Goal: Task Accomplishment & Management: Use online tool/utility

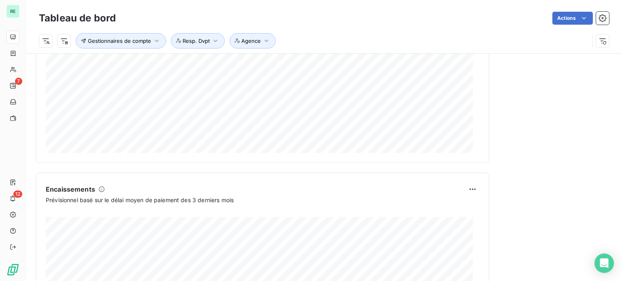
scroll to position [345, 0]
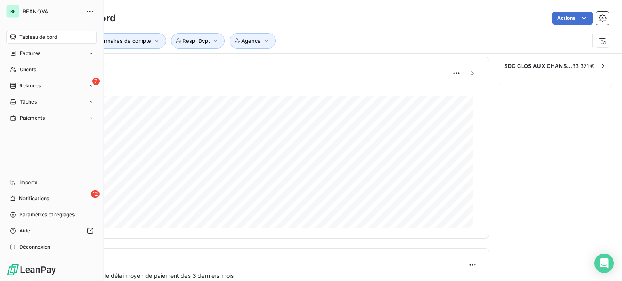
click at [28, 77] on nav "Tableau de bord Factures Clients 7 Relances Tâches Paiements" at bounding box center [51, 78] width 90 height 94
click at [25, 83] on span "Relances" at bounding box center [29, 85] width 21 height 7
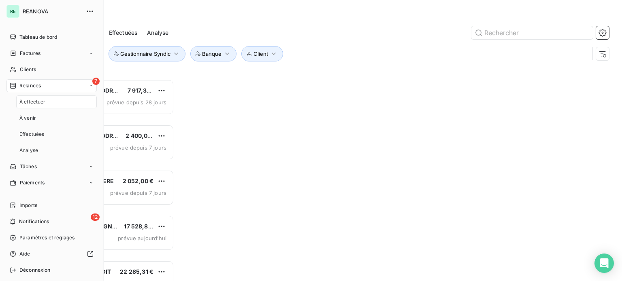
scroll to position [196, 129]
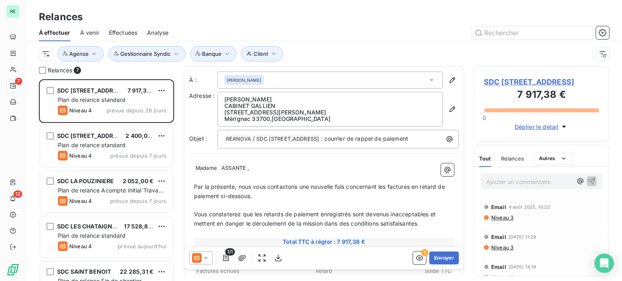
click at [96, 33] on span "À venir" at bounding box center [89, 33] width 19 height 8
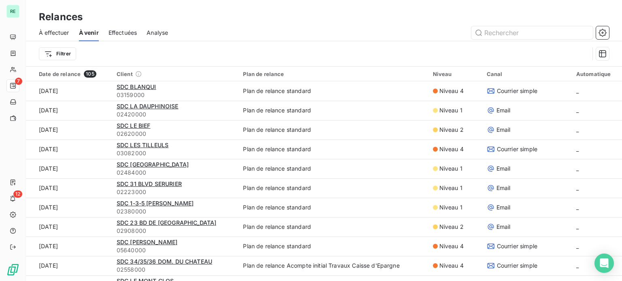
click at [154, 31] on span "Analyse" at bounding box center [157, 33] width 21 height 8
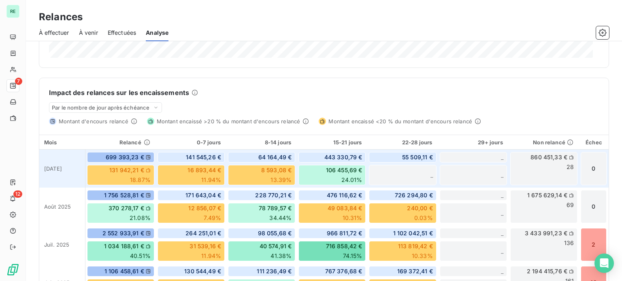
scroll to position [202, 0]
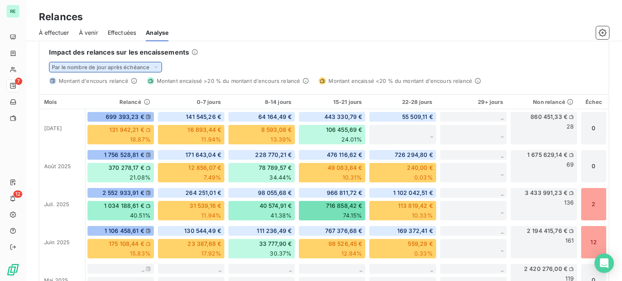
click at [125, 64] on span "Par le nombre de jour après échéance" at bounding box center [101, 67] width 98 height 6
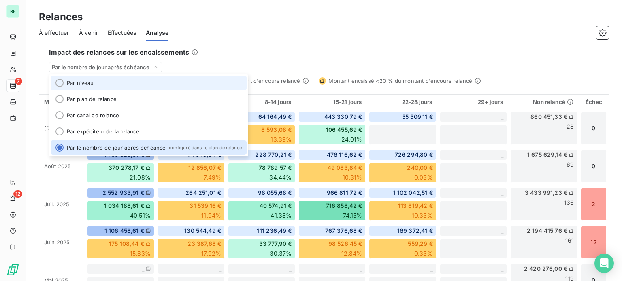
click at [89, 83] on li "Par niveau" at bounding box center [149, 83] width 196 height 15
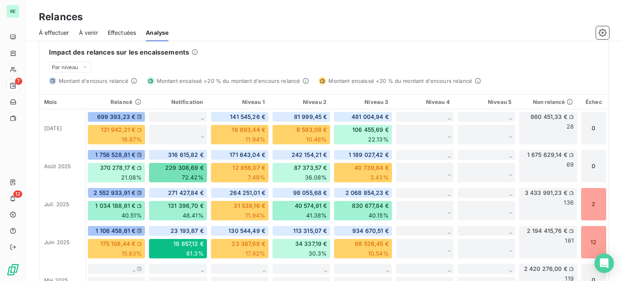
click at [270, 53] on div "Impact des relances sur les encaissements" at bounding box center [324, 52] width 550 height 10
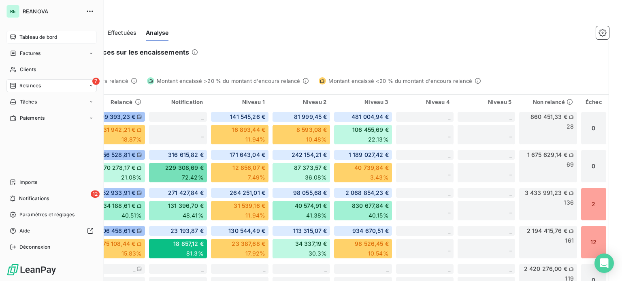
click at [32, 33] on div "Tableau de bord" at bounding box center [51, 37] width 90 height 13
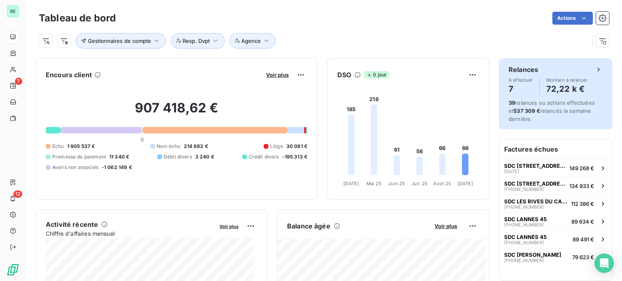
click at [529, 71] on h6 "Relances" at bounding box center [523, 70] width 30 height 10
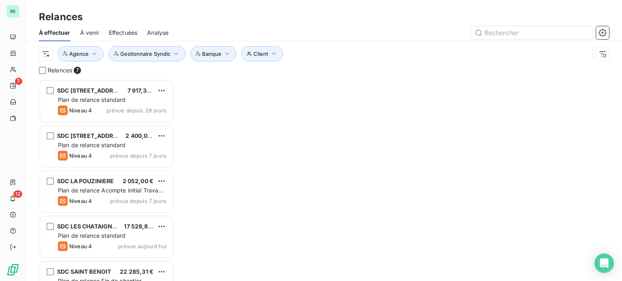
scroll to position [196, 129]
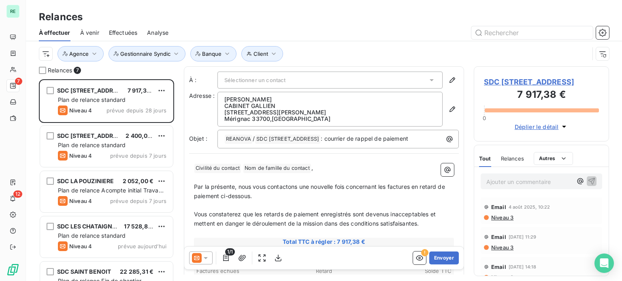
click at [157, 31] on span "Analyse" at bounding box center [157, 33] width 21 height 8
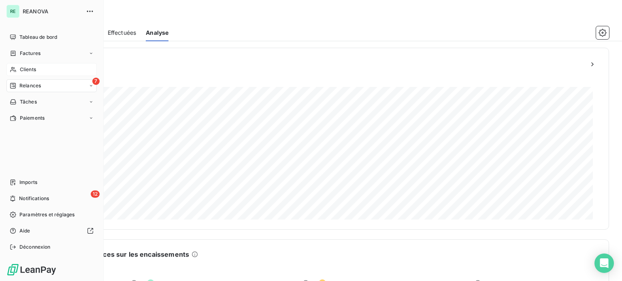
click at [29, 66] on div "Clients" at bounding box center [51, 69] width 90 height 13
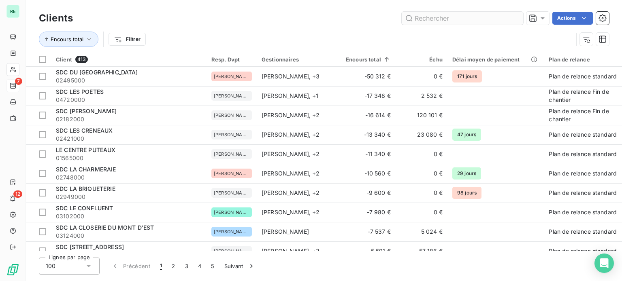
click at [442, 18] on input "text" at bounding box center [462, 18] width 121 height 13
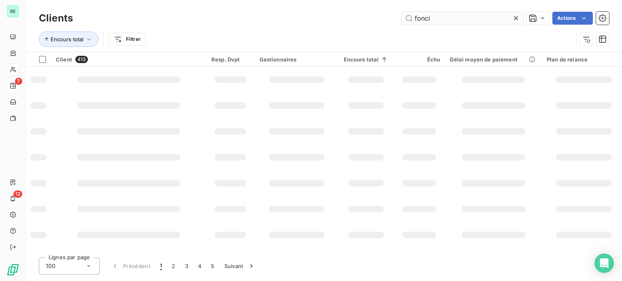
type input "foncia"
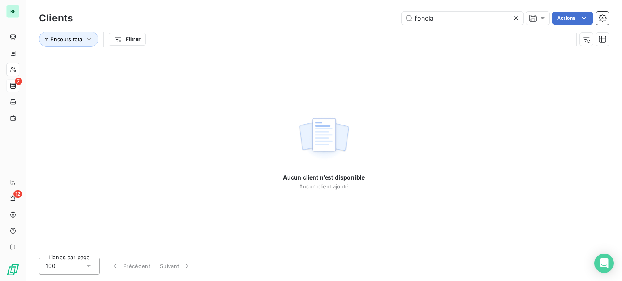
drag, startPoint x: 445, startPoint y: 20, endPoint x: 354, endPoint y: 19, distance: 90.7
click at [354, 19] on div "foncia Actions" at bounding box center [346, 18] width 526 height 13
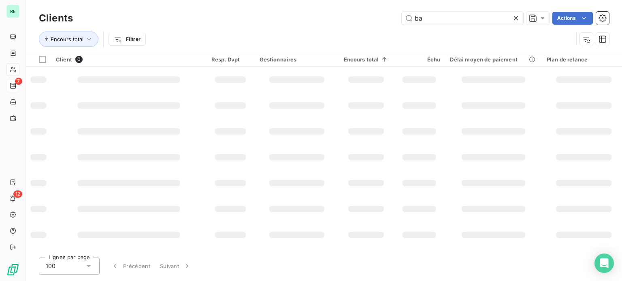
type input "b"
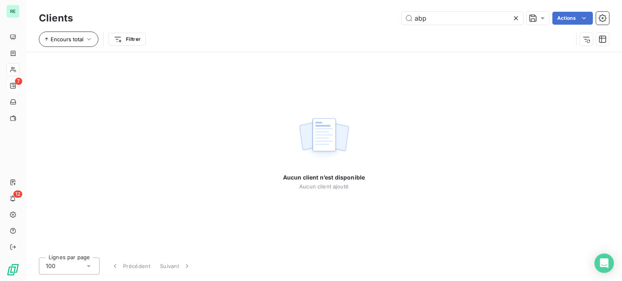
type input "abp"
click at [65, 37] on span "Encours total" at bounding box center [67, 39] width 33 height 6
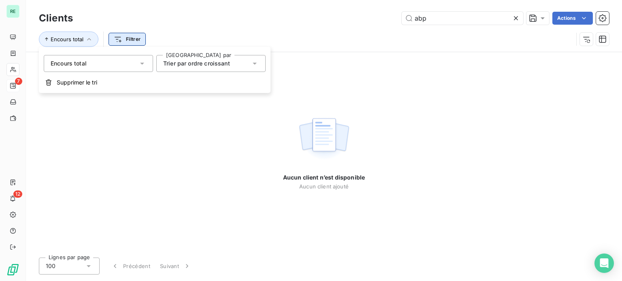
click at [123, 37] on html "RE 7 12 Clients abp Actions Encours total Filtrer Aucun client n’est disponible…" at bounding box center [311, 140] width 622 height 281
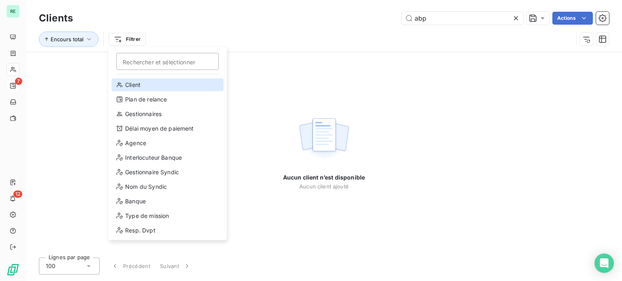
click at [150, 83] on div "Client" at bounding box center [167, 85] width 112 height 13
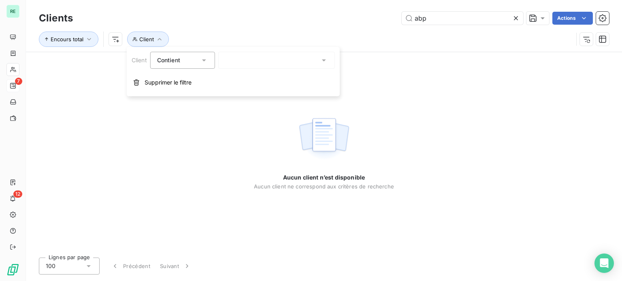
click at [514, 17] on icon at bounding box center [516, 18] width 4 height 4
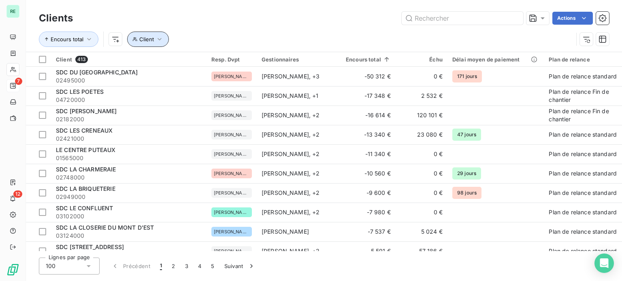
click at [150, 38] on span "Client" at bounding box center [146, 39] width 15 height 6
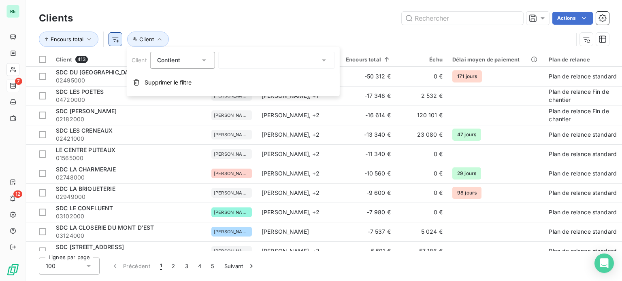
click at [119, 38] on html "RE 7 12 Clients Actions Encours total Client Client 413 Resp. Dvpt Gestionnaire…" at bounding box center [311, 140] width 622 height 281
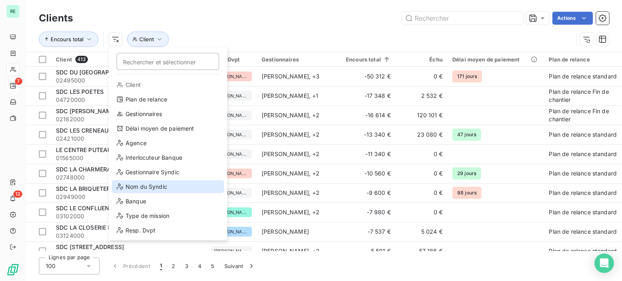
click at [144, 185] on div "Nom du Syndic" at bounding box center [168, 187] width 112 height 13
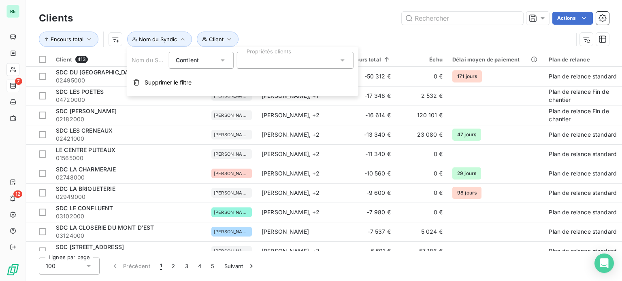
click at [256, 57] on div at bounding box center [295, 60] width 117 height 17
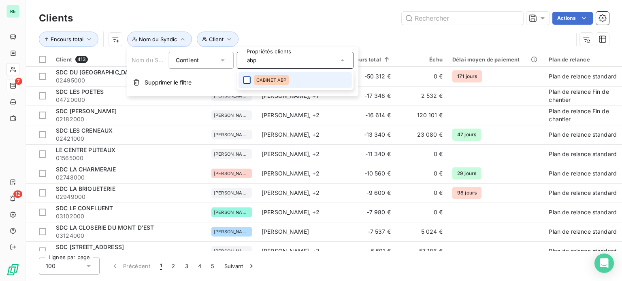
type input "abp"
click at [247, 81] on div at bounding box center [246, 79] width 7 height 7
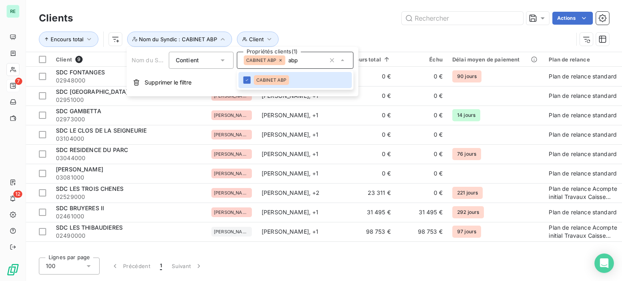
click at [294, 27] on div "Encours total Client Nom du Syndic : CABINET ABP" at bounding box center [324, 39] width 570 height 25
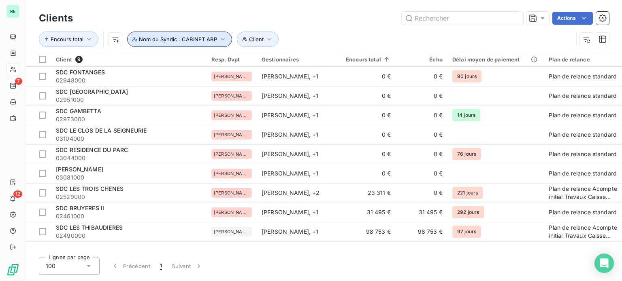
click at [215, 35] on button "Nom du Syndic : CABINET ABP" at bounding box center [179, 39] width 105 height 15
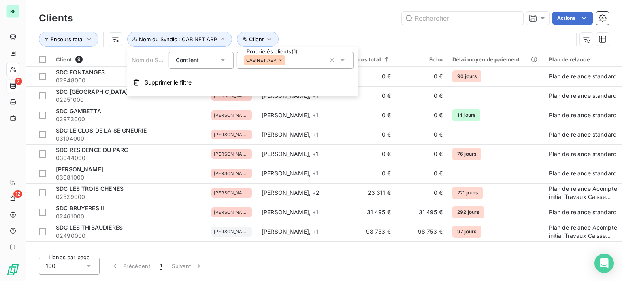
click at [280, 57] on div "CABINET ABP" at bounding box center [265, 60] width 42 height 10
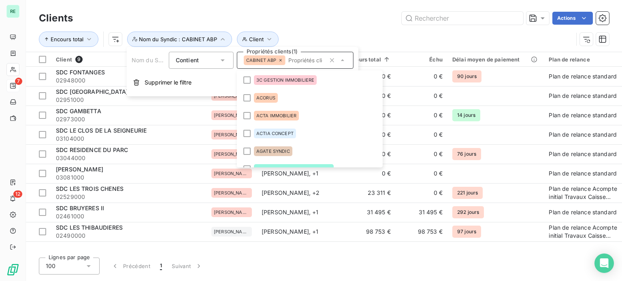
scroll to position [508, 0]
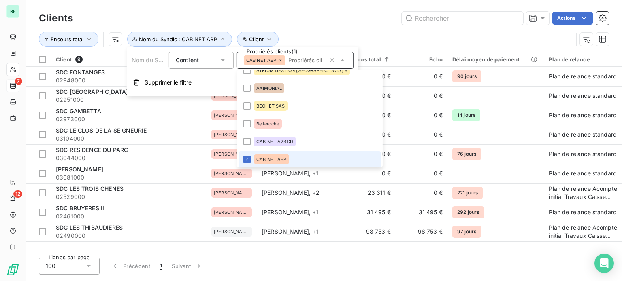
click at [279, 58] on icon at bounding box center [280, 60] width 5 height 5
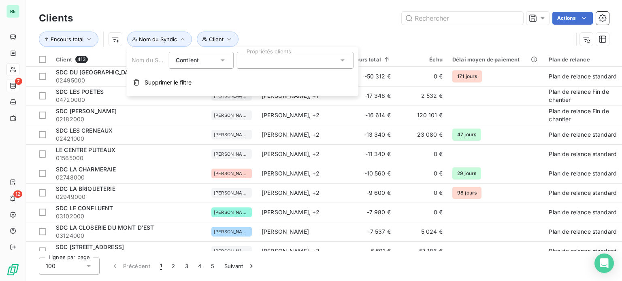
click at [282, 59] on div "foncia" at bounding box center [295, 60] width 117 height 17
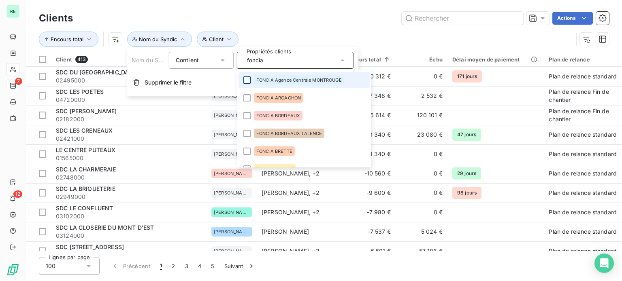
click at [248, 80] on div at bounding box center [246, 79] width 7 height 7
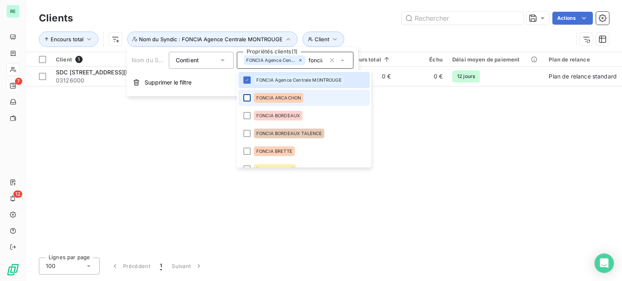
click at [246, 98] on div at bounding box center [246, 97] width 7 height 7
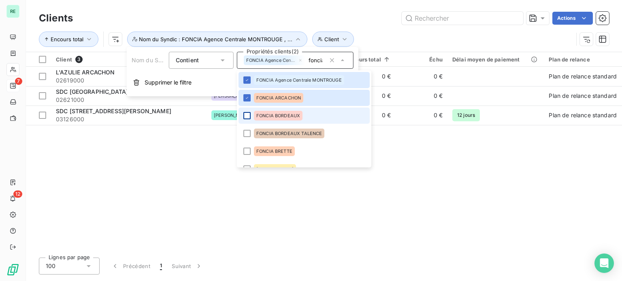
click at [248, 116] on div at bounding box center [246, 115] width 7 height 7
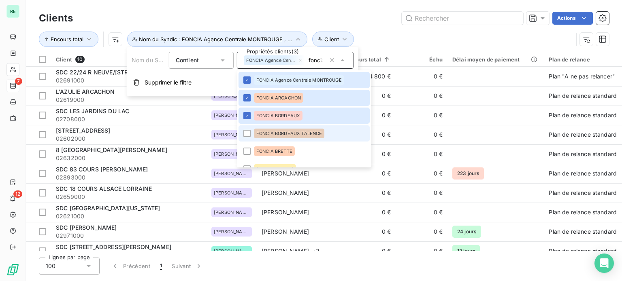
drag, startPoint x: 248, startPoint y: 132, endPoint x: 248, endPoint y: 139, distance: 7.3
click at [248, 132] on div at bounding box center [246, 133] width 7 height 7
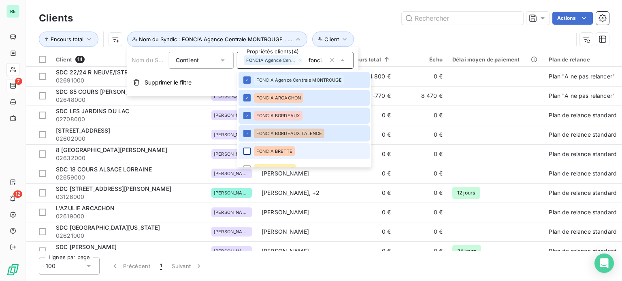
click at [247, 150] on div at bounding box center [246, 151] width 7 height 7
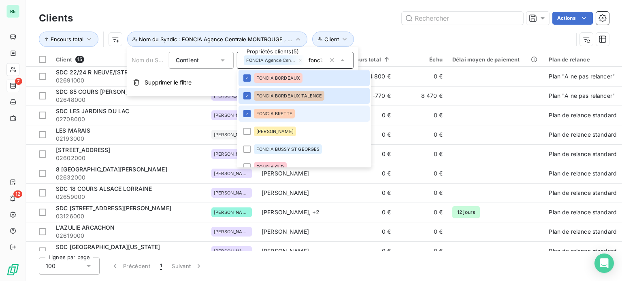
scroll to position [81, 0]
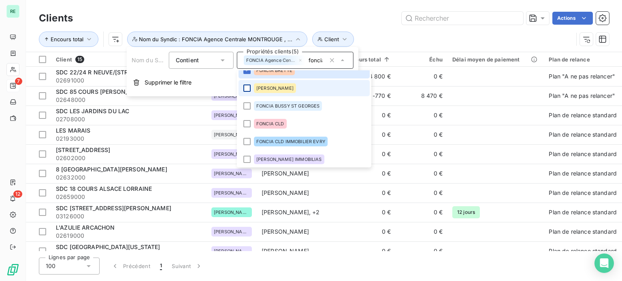
click at [248, 89] on div at bounding box center [246, 88] width 7 height 7
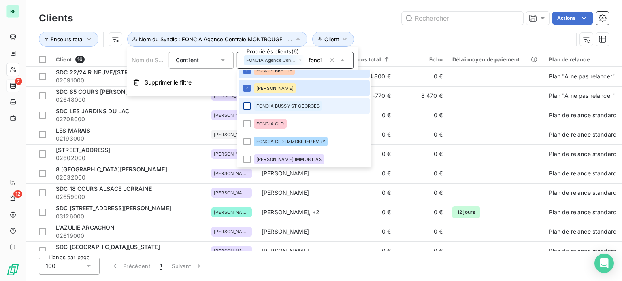
click at [246, 106] on div at bounding box center [246, 105] width 7 height 7
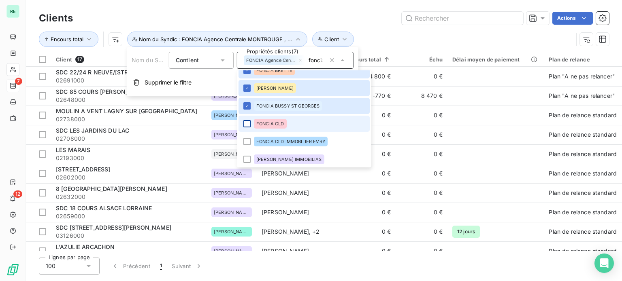
click at [248, 126] on div at bounding box center [246, 123] width 7 height 7
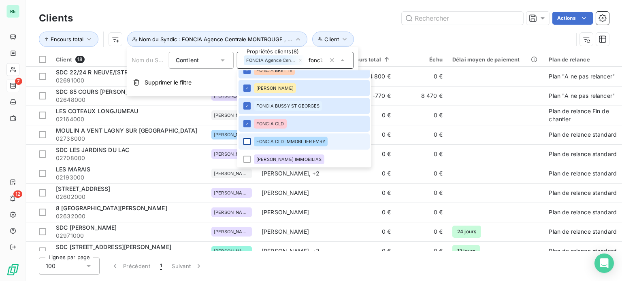
click at [249, 142] on div at bounding box center [246, 141] width 7 height 7
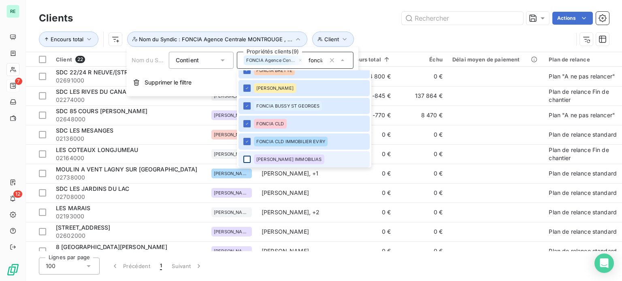
click at [249, 158] on div at bounding box center [246, 159] width 7 height 7
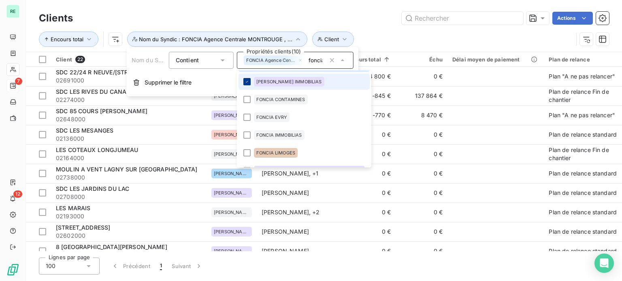
scroll to position [162, 0]
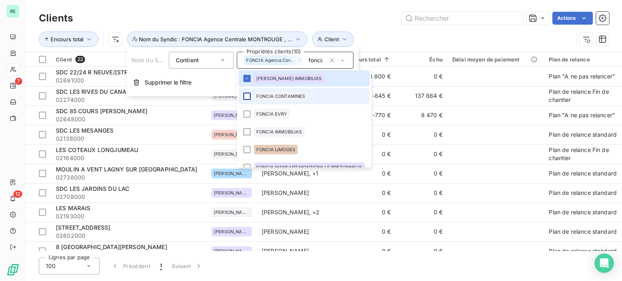
click at [248, 95] on div at bounding box center [246, 96] width 7 height 7
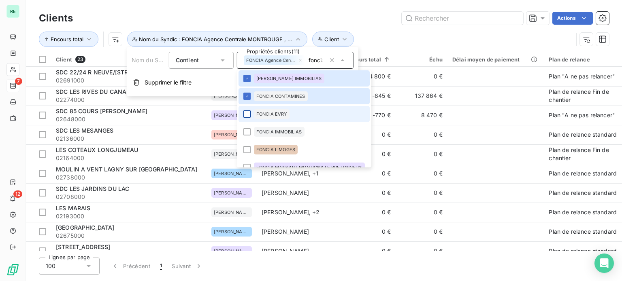
click at [247, 112] on div at bounding box center [246, 113] width 7 height 7
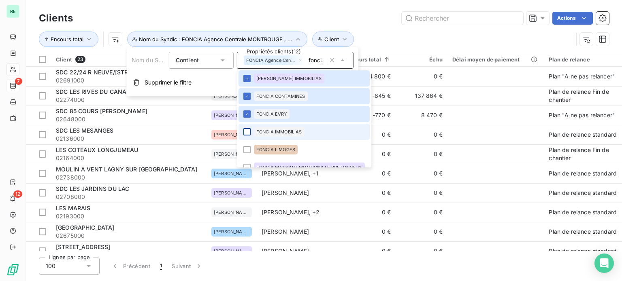
click at [249, 130] on div at bounding box center [246, 131] width 7 height 7
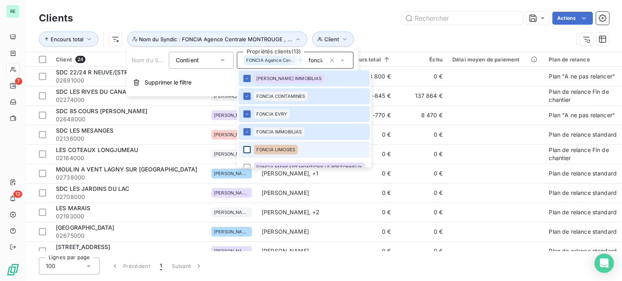
click at [248, 149] on div at bounding box center [246, 149] width 7 height 7
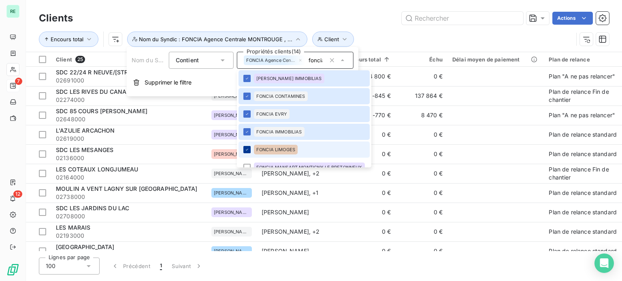
scroll to position [202, 0]
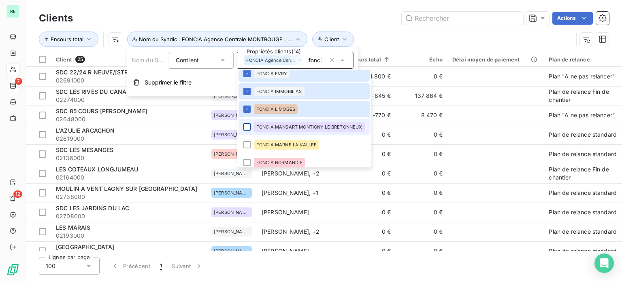
click at [248, 126] on div at bounding box center [246, 126] width 7 height 7
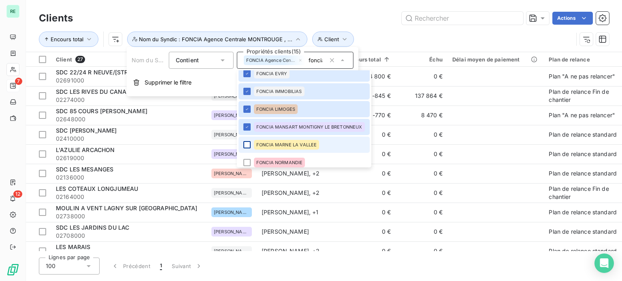
click at [245, 143] on div at bounding box center [246, 144] width 7 height 7
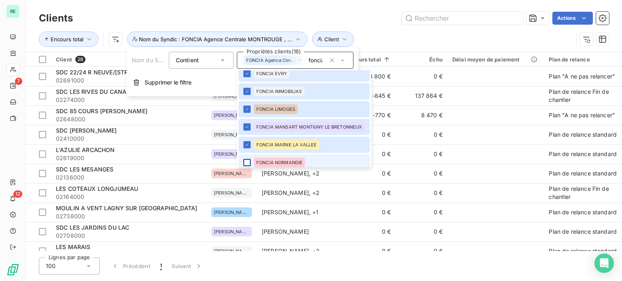
click at [248, 161] on div at bounding box center [246, 162] width 7 height 7
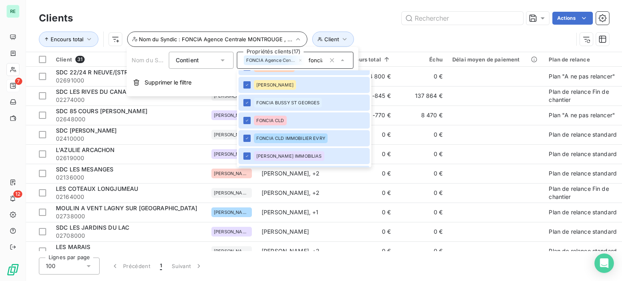
scroll to position [44, 0]
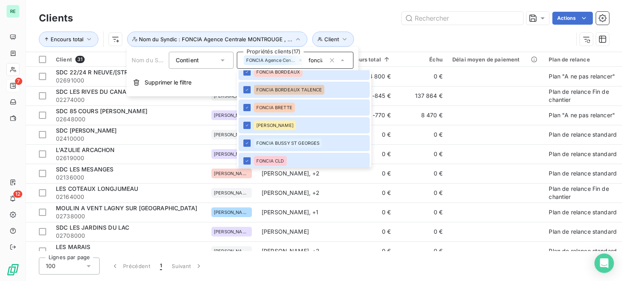
click at [331, 58] on icon "button" at bounding box center [332, 60] width 8 height 8
type input "foncia"
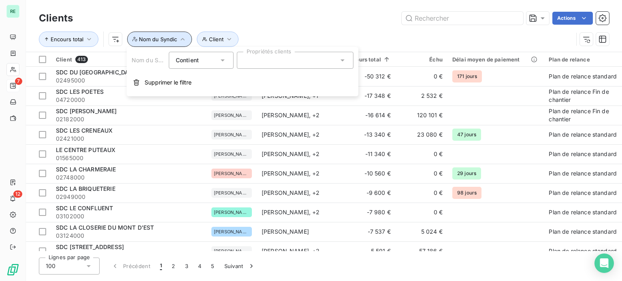
click at [176, 40] on button "Nom du Syndic" at bounding box center [159, 39] width 65 height 15
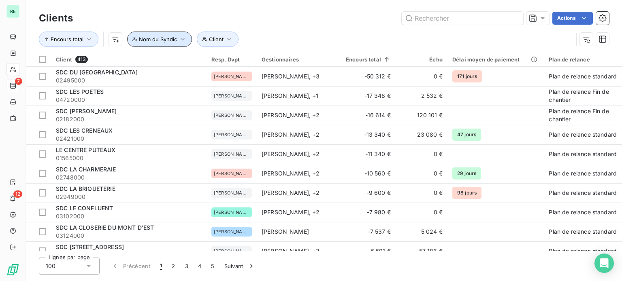
click at [175, 38] on span "Nom du Syndic" at bounding box center [158, 39] width 38 height 6
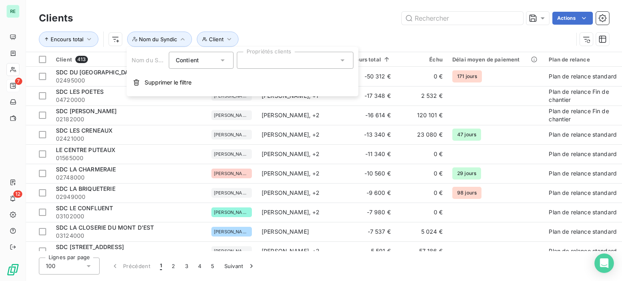
click at [262, 61] on div at bounding box center [295, 60] width 117 height 17
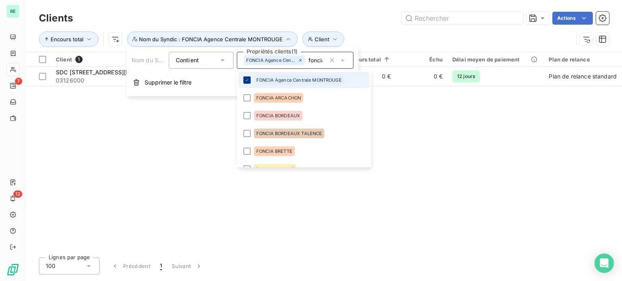
type input "foncia"
click at [249, 79] on icon at bounding box center [246, 80] width 5 height 5
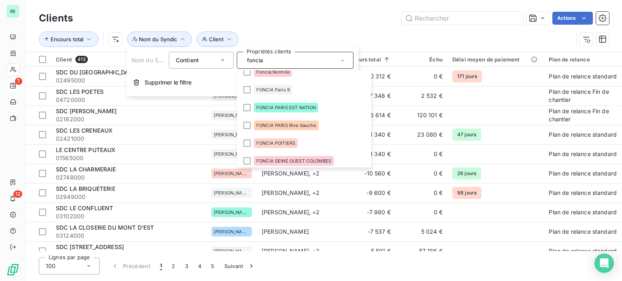
scroll to position [403, 0]
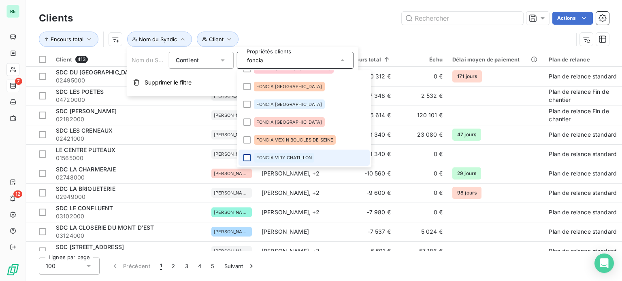
click at [250, 155] on div at bounding box center [246, 157] width 7 height 7
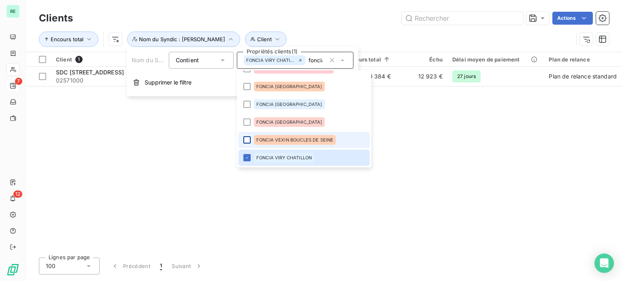
click at [246, 140] on div at bounding box center [246, 139] width 7 height 7
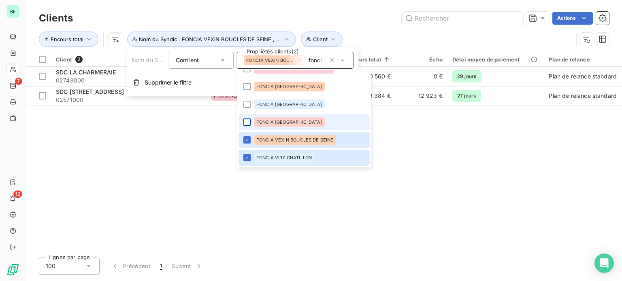
click at [247, 121] on div at bounding box center [246, 122] width 7 height 7
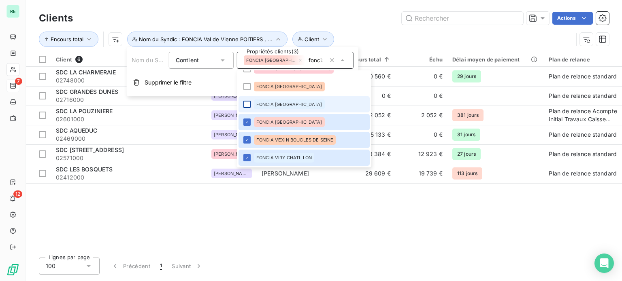
click at [249, 102] on div at bounding box center [246, 104] width 7 height 7
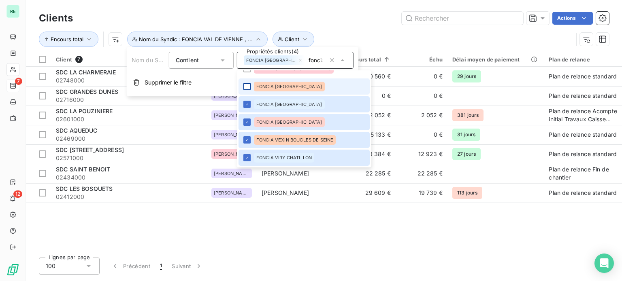
click at [247, 89] on div at bounding box center [246, 86] width 7 height 7
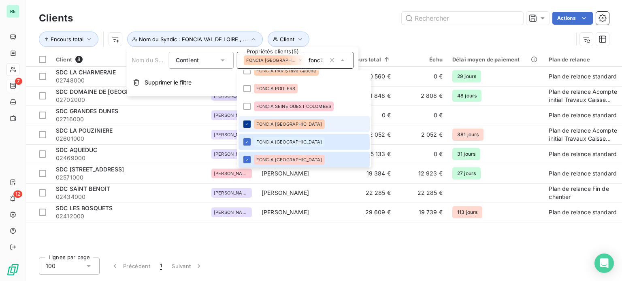
scroll to position [322, 0]
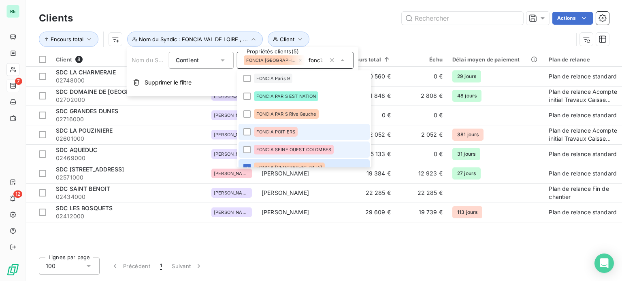
drag, startPoint x: 247, startPoint y: 150, endPoint x: 250, endPoint y: 137, distance: 13.3
click at [248, 150] on div at bounding box center [246, 149] width 7 height 7
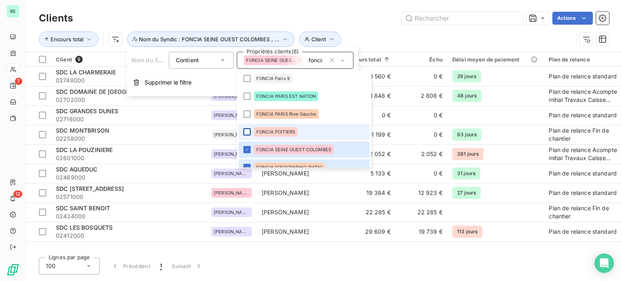
click at [247, 131] on div at bounding box center [246, 131] width 7 height 7
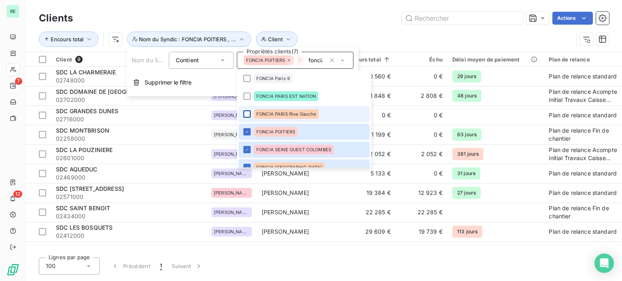
click at [249, 112] on div at bounding box center [246, 113] width 7 height 7
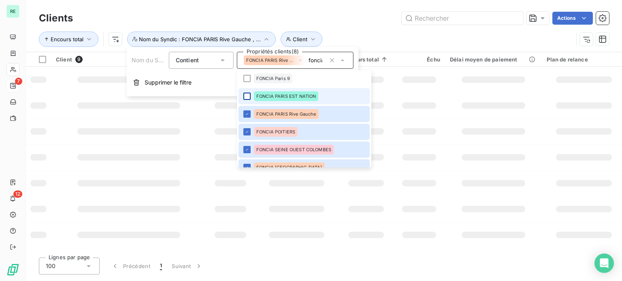
click at [246, 95] on div at bounding box center [246, 96] width 7 height 7
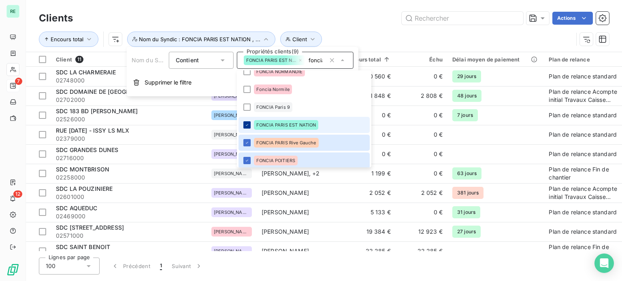
scroll to position [282, 0]
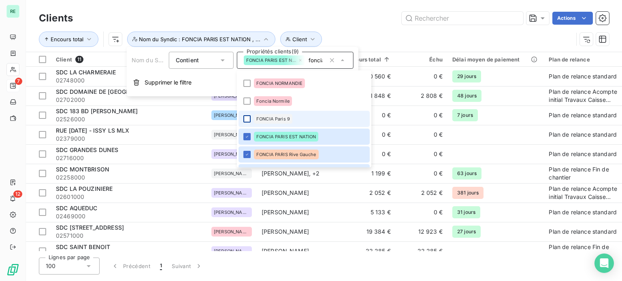
click at [247, 120] on div at bounding box center [246, 118] width 7 height 7
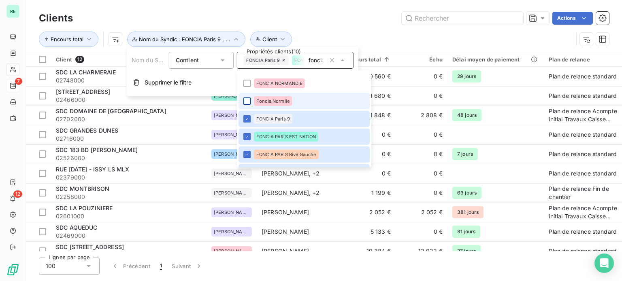
click at [246, 101] on div at bounding box center [246, 101] width 7 height 7
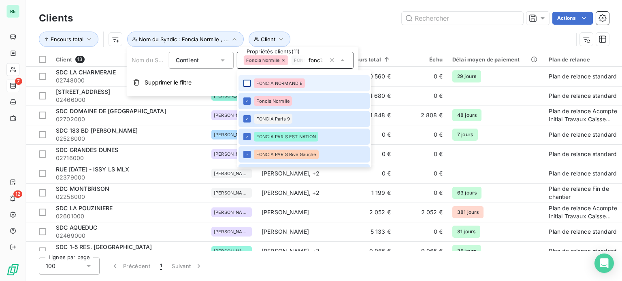
click at [246, 83] on div at bounding box center [246, 83] width 7 height 7
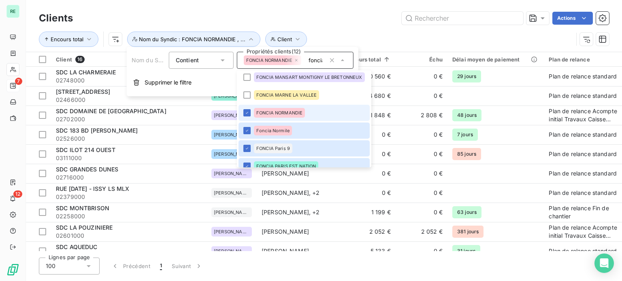
scroll to position [241, 0]
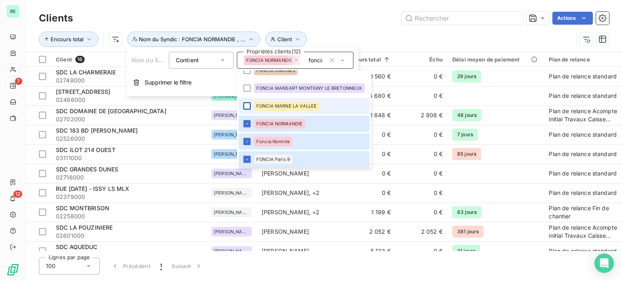
click at [249, 104] on div at bounding box center [246, 105] width 7 height 7
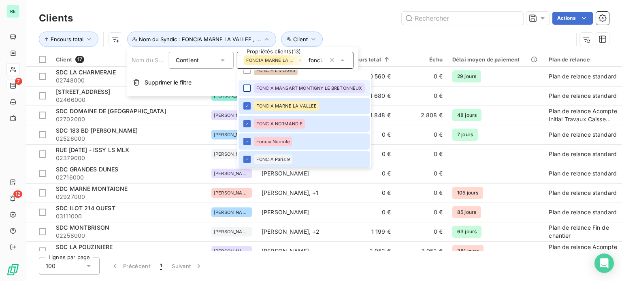
click at [248, 87] on div at bounding box center [246, 88] width 7 height 7
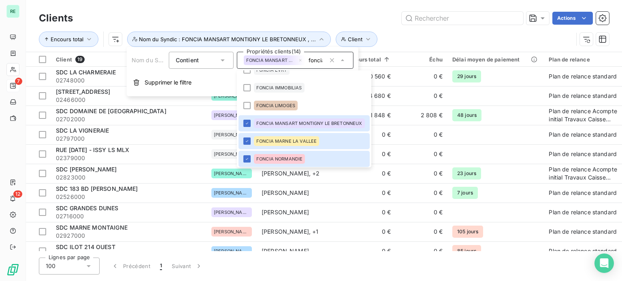
scroll to position [160, 0]
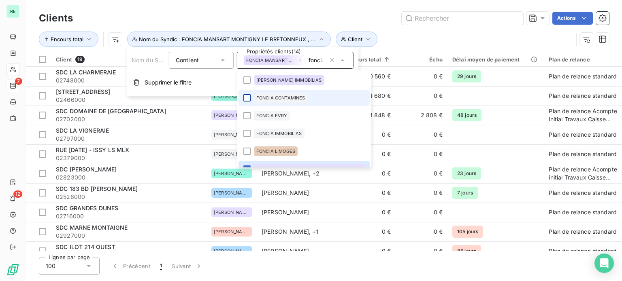
click at [249, 98] on div at bounding box center [246, 97] width 7 height 7
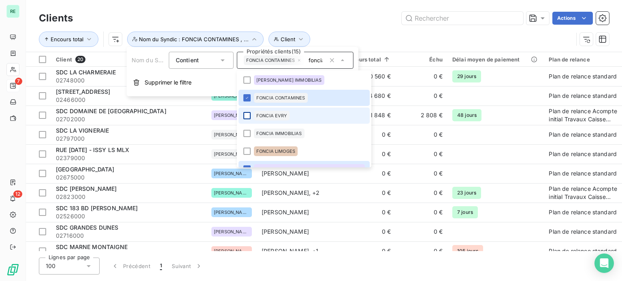
click at [246, 117] on div at bounding box center [246, 115] width 7 height 7
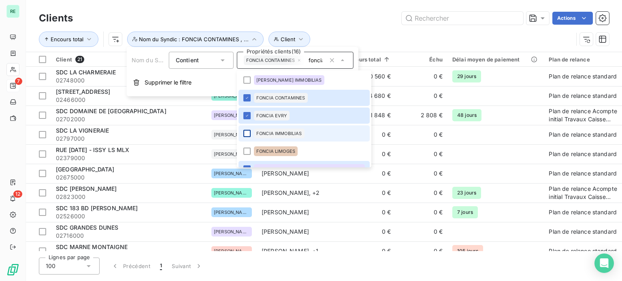
click at [249, 131] on div at bounding box center [246, 133] width 7 height 7
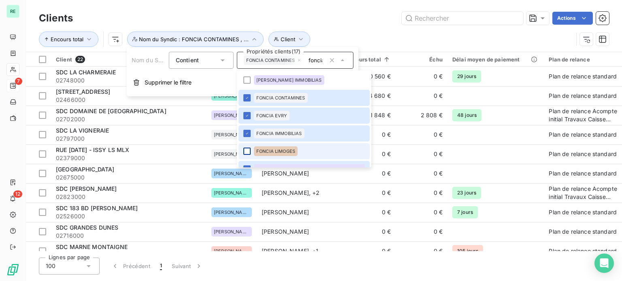
click at [245, 150] on div at bounding box center [246, 151] width 7 height 7
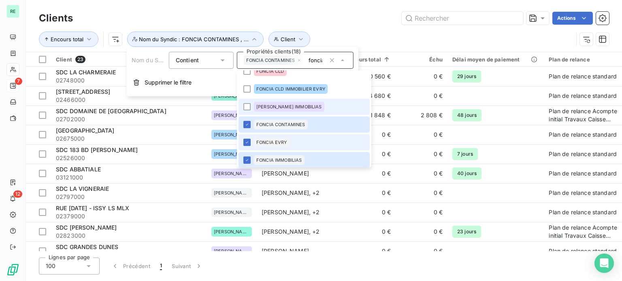
scroll to position [120, 0]
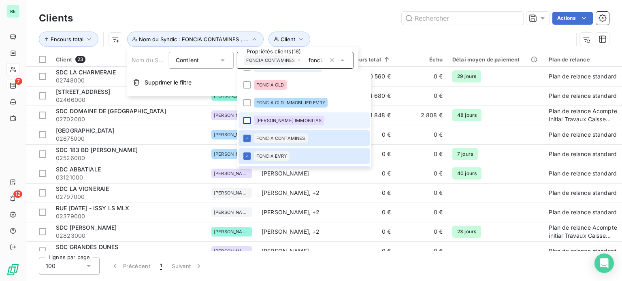
click at [247, 118] on div at bounding box center [246, 120] width 7 height 7
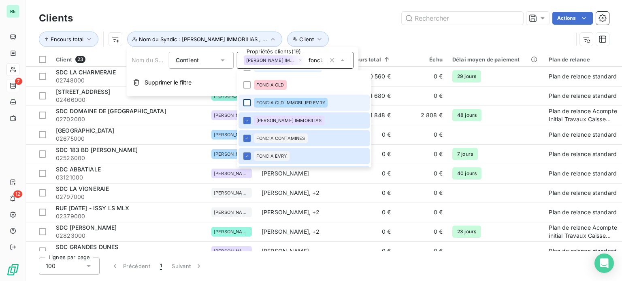
click at [246, 103] on div at bounding box center [246, 102] width 7 height 7
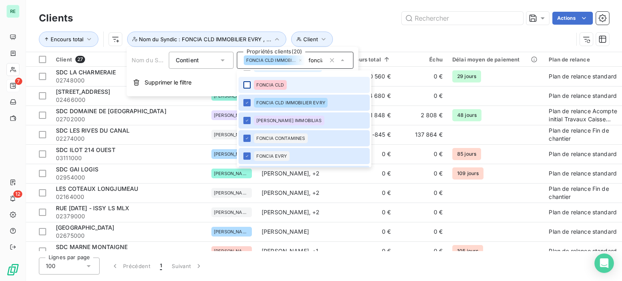
click at [248, 85] on div at bounding box center [246, 84] width 7 height 7
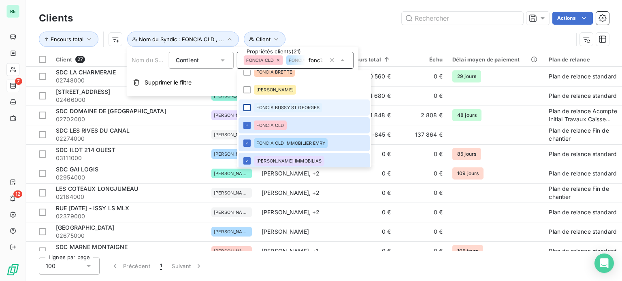
click at [248, 106] on div at bounding box center [246, 107] width 7 height 7
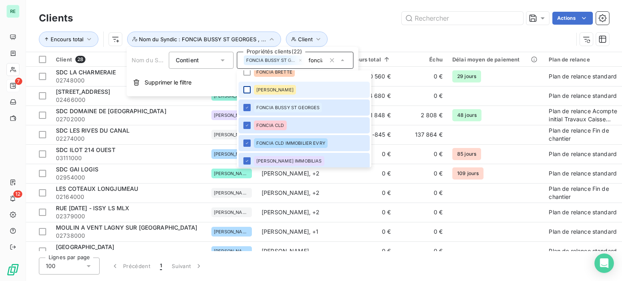
click at [246, 87] on div at bounding box center [246, 89] width 7 height 7
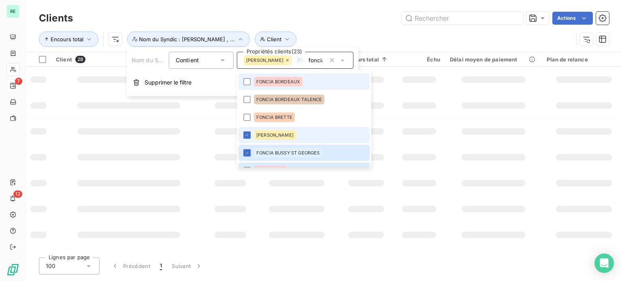
scroll to position [0, 0]
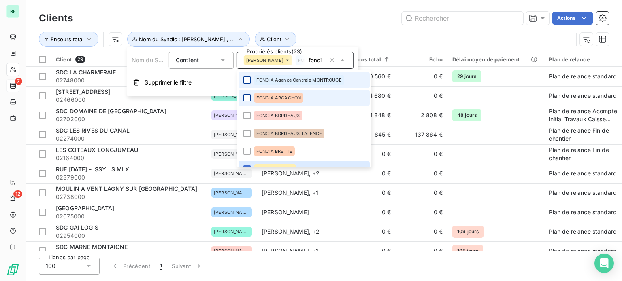
click at [248, 99] on div at bounding box center [246, 97] width 7 height 7
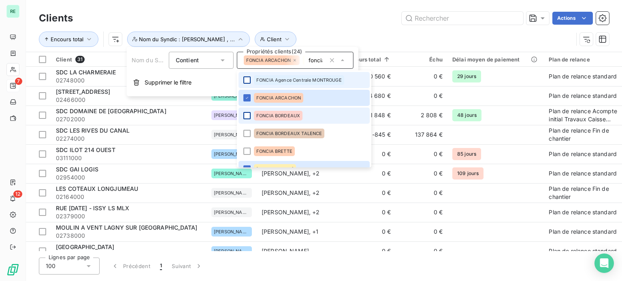
click at [248, 116] on div at bounding box center [246, 115] width 7 height 7
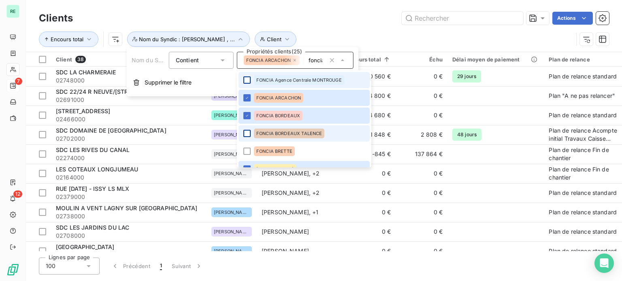
click at [247, 132] on div at bounding box center [246, 133] width 7 height 7
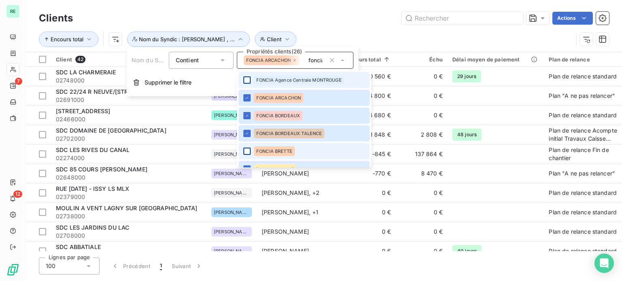
click at [248, 152] on div at bounding box center [246, 151] width 7 height 7
click at [248, 81] on div at bounding box center [246, 79] width 7 height 7
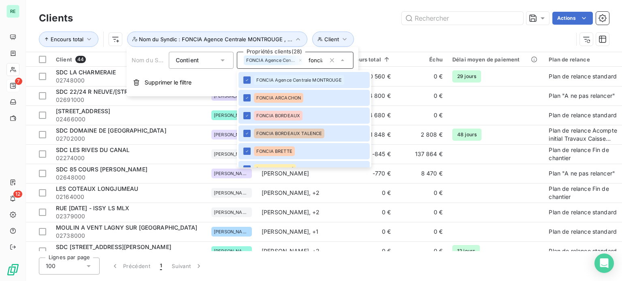
click at [359, 27] on div "Encours total Client Nom du Syndic : FONCIA Agence Centrale MONTROUGE , ..." at bounding box center [324, 39] width 570 height 25
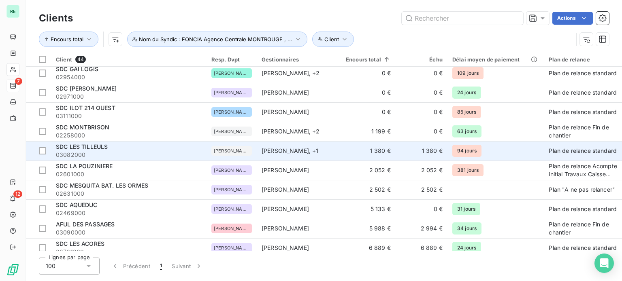
scroll to position [526, 0]
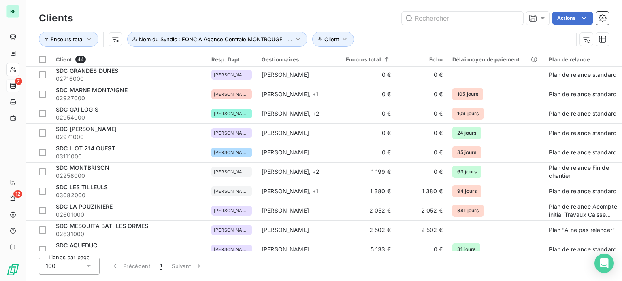
click at [364, 10] on div "Clients Actions" at bounding box center [324, 18] width 570 height 17
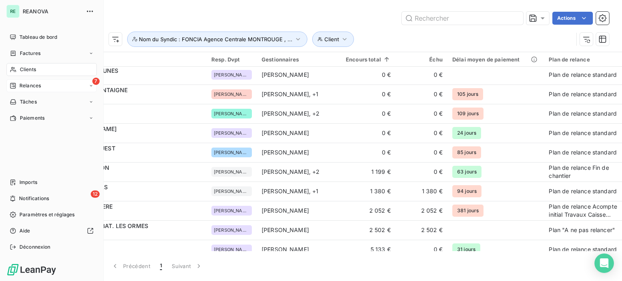
click at [18, 13] on div "RE" at bounding box center [12, 11] width 13 height 13
click at [39, 37] on span "Tableau de bord" at bounding box center [38, 37] width 38 height 7
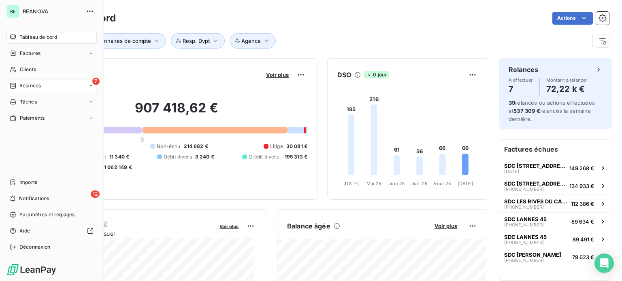
click at [40, 8] on span "REANOVA" at bounding box center [52, 11] width 58 height 6
click at [36, 36] on span "Tableau de bord" at bounding box center [38, 37] width 38 height 7
click at [36, 35] on span "Tableau de bord" at bounding box center [38, 37] width 38 height 7
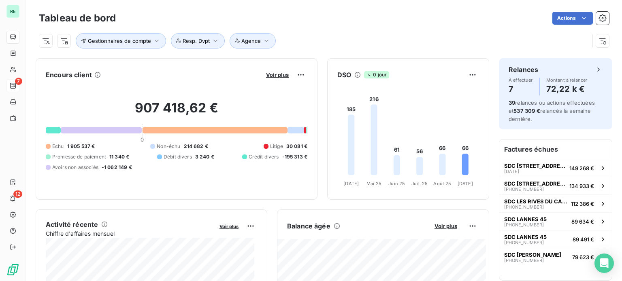
click at [308, 50] on div "Tableau de bord Actions Gestionnaires de compte Resp. Dvpt Agence" at bounding box center [324, 26] width 596 height 53
